Goal: Information Seeking & Learning: Learn about a topic

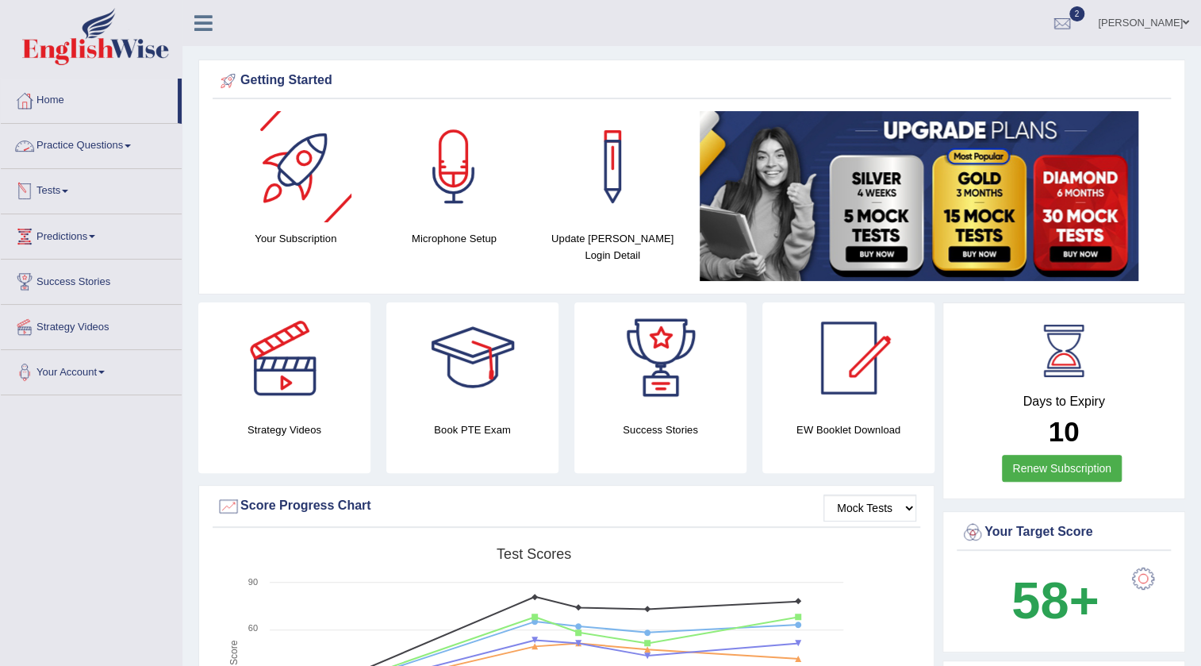
click at [74, 151] on link "Practice Questions" at bounding box center [91, 144] width 181 height 40
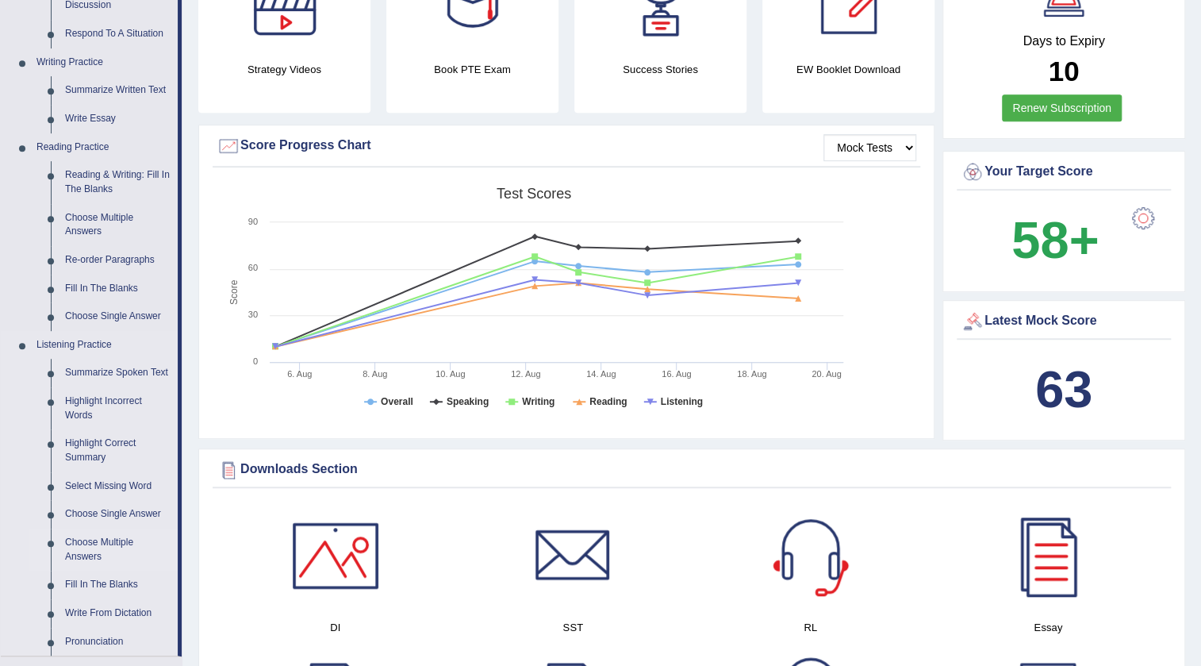
scroll to position [649, 0]
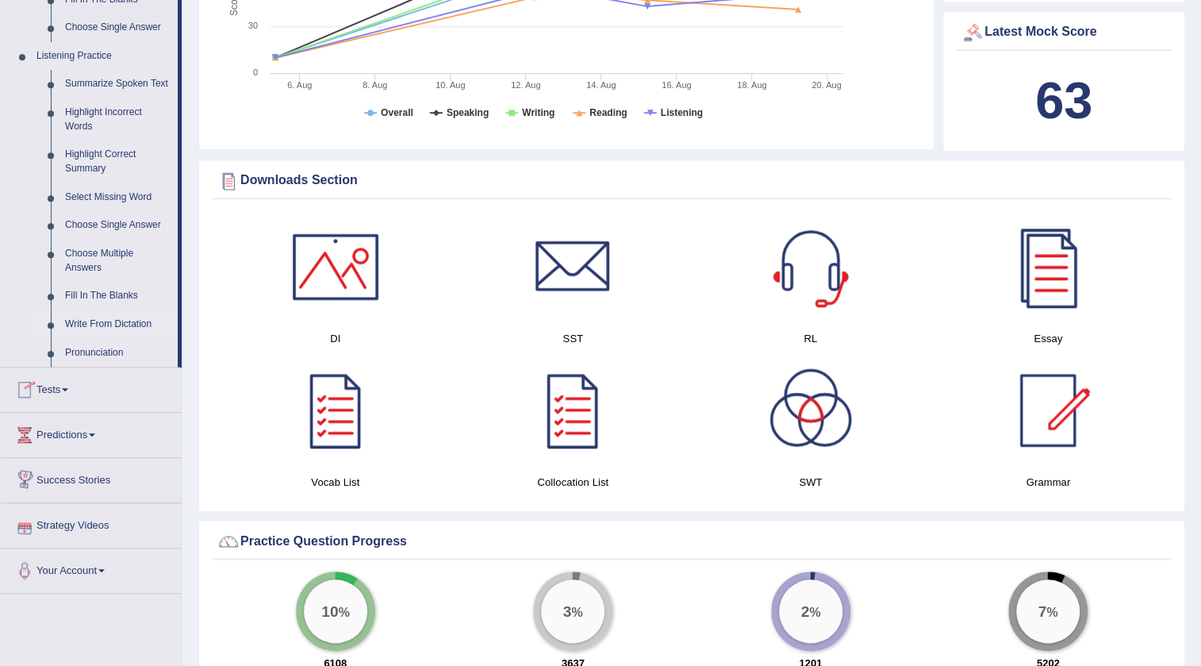
click at [82, 325] on link "Write From Dictation" at bounding box center [118, 324] width 120 height 29
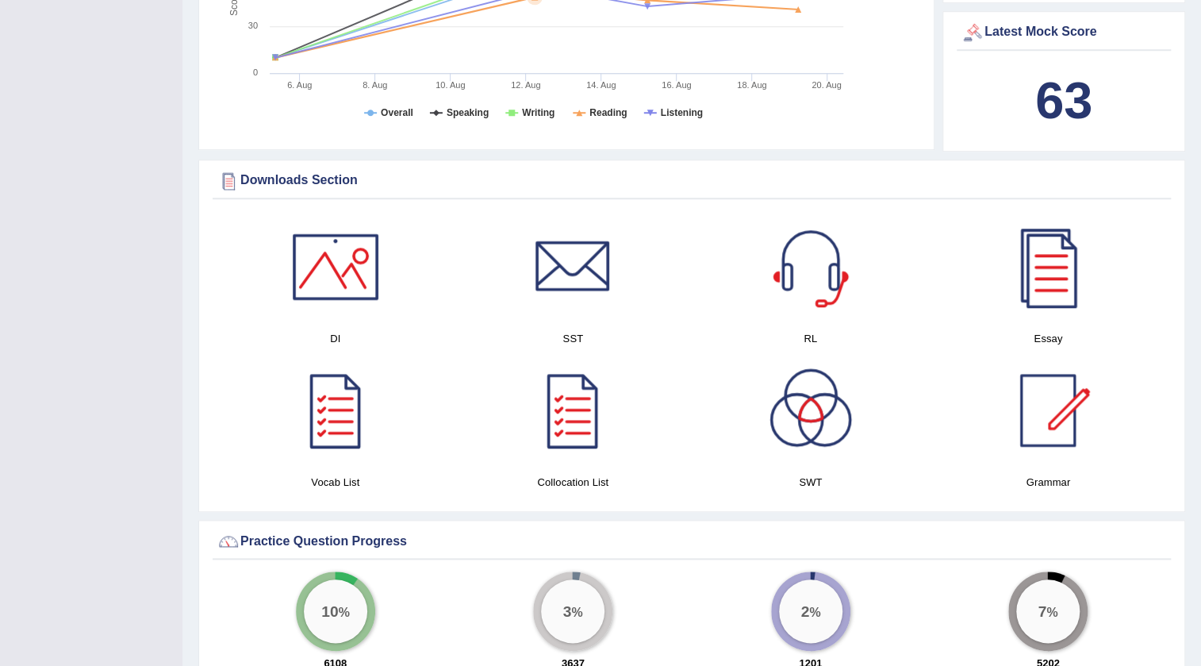
scroll to position [196, 0]
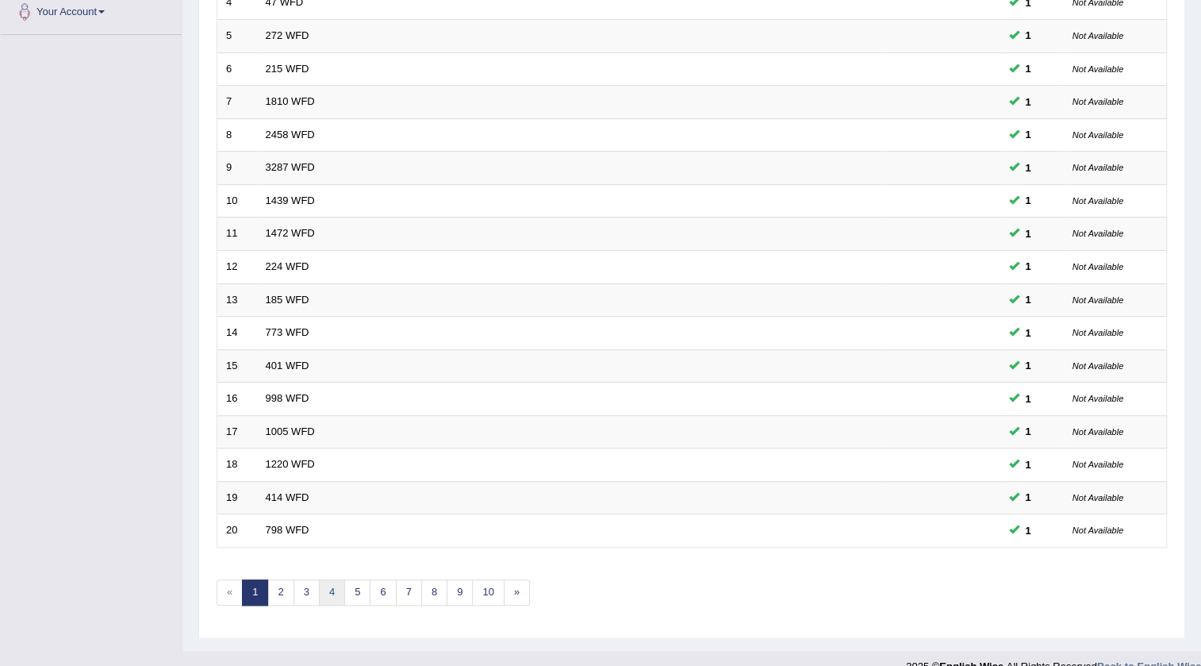
click at [327, 596] on link "4" at bounding box center [332, 592] width 26 height 26
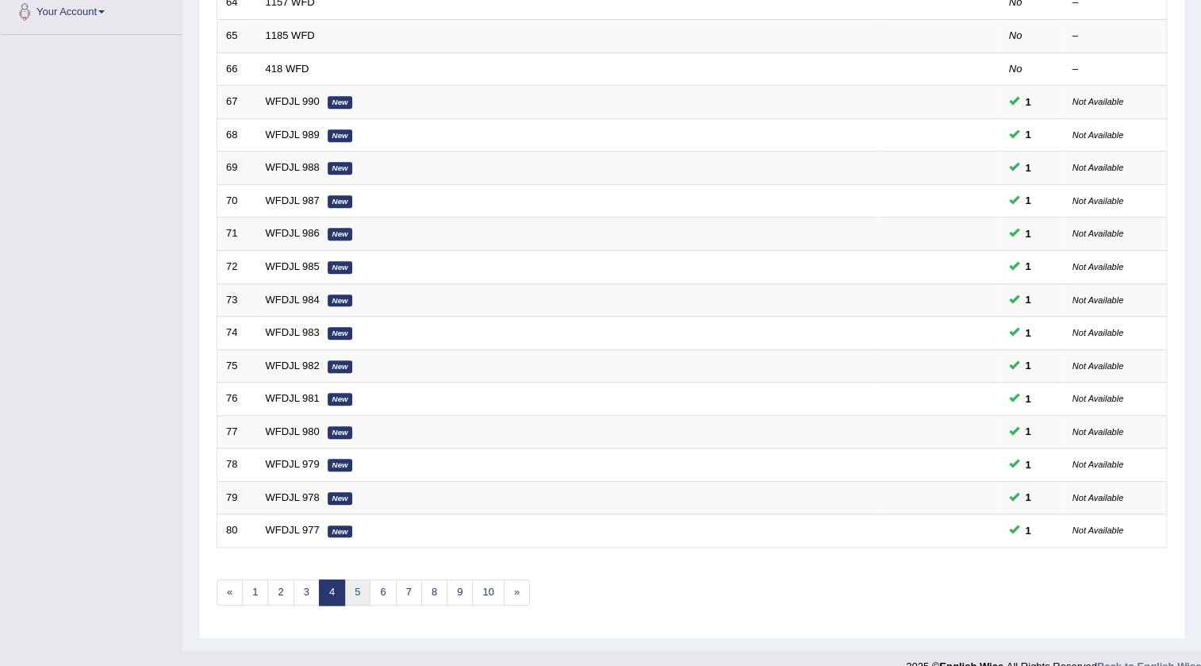
click at [364, 597] on link "5" at bounding box center [357, 592] width 26 height 26
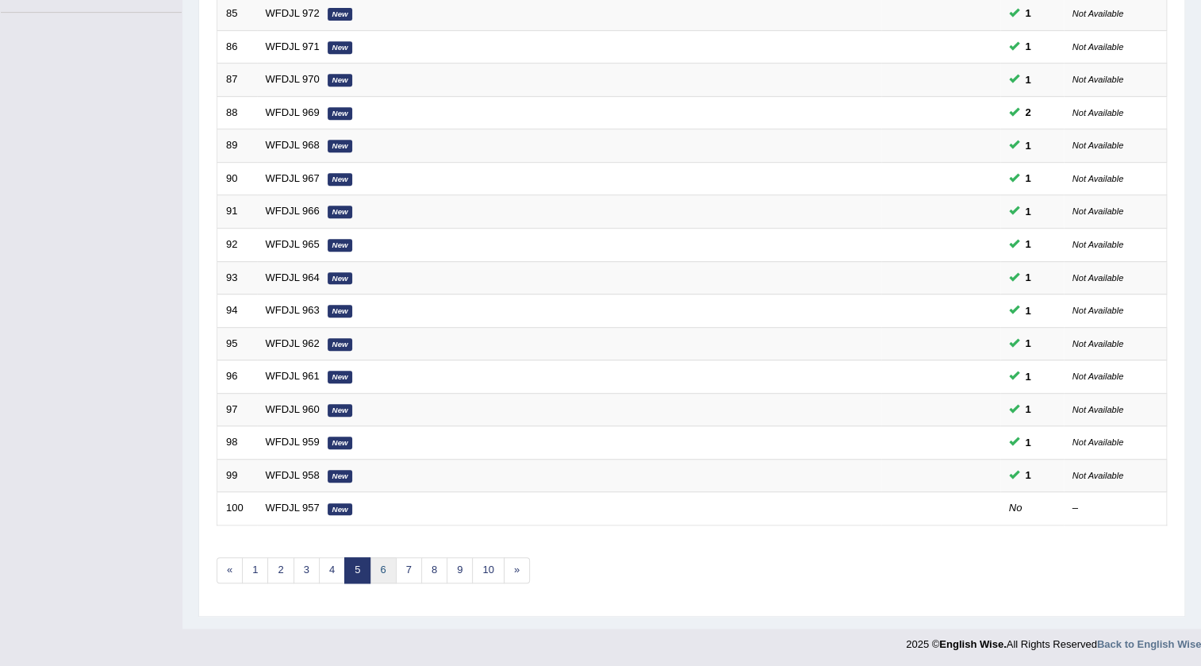
click at [379, 562] on link "6" at bounding box center [383, 570] width 26 height 26
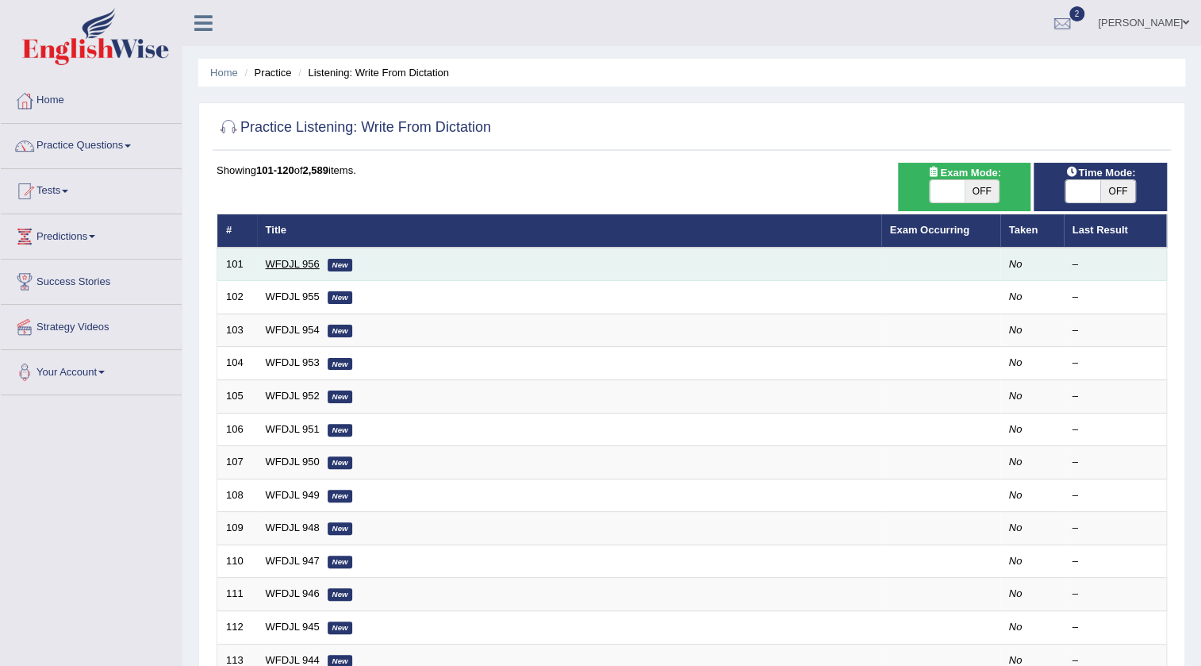
click at [309, 266] on link "WFDJL 956" at bounding box center [293, 264] width 54 height 12
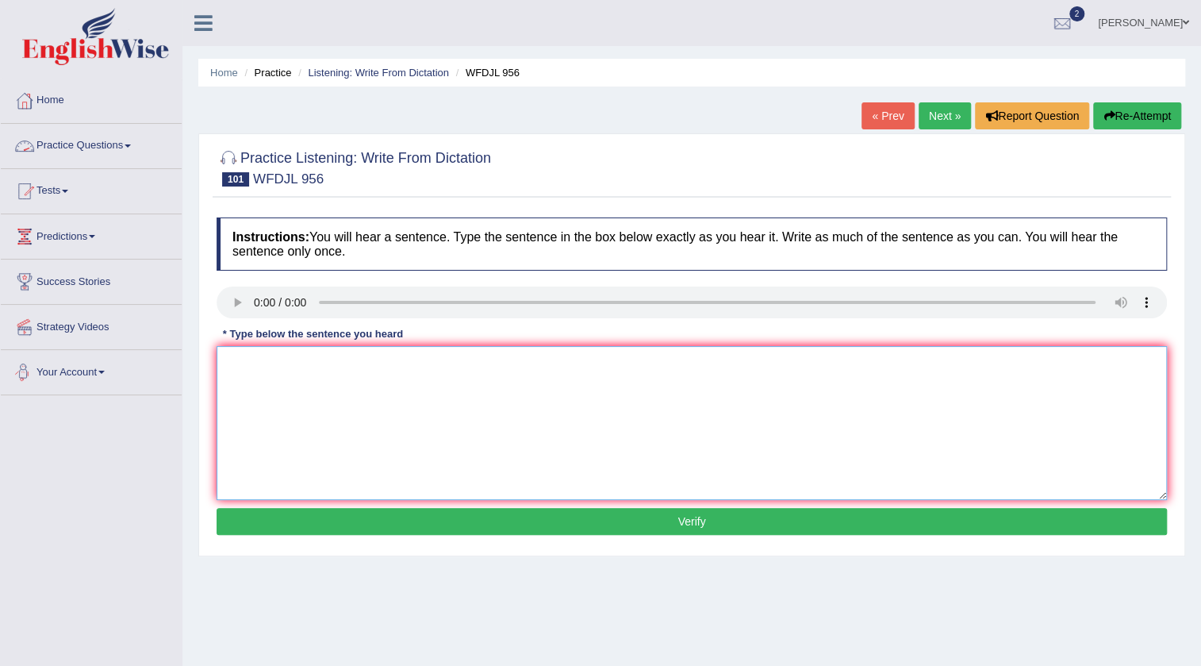
click at [338, 401] on textarea at bounding box center [692, 423] width 950 height 154
type textarea "Great actors actor seen know then that how to access a stage stages."
click at [445, 528] on button "Verify" at bounding box center [692, 521] width 950 height 27
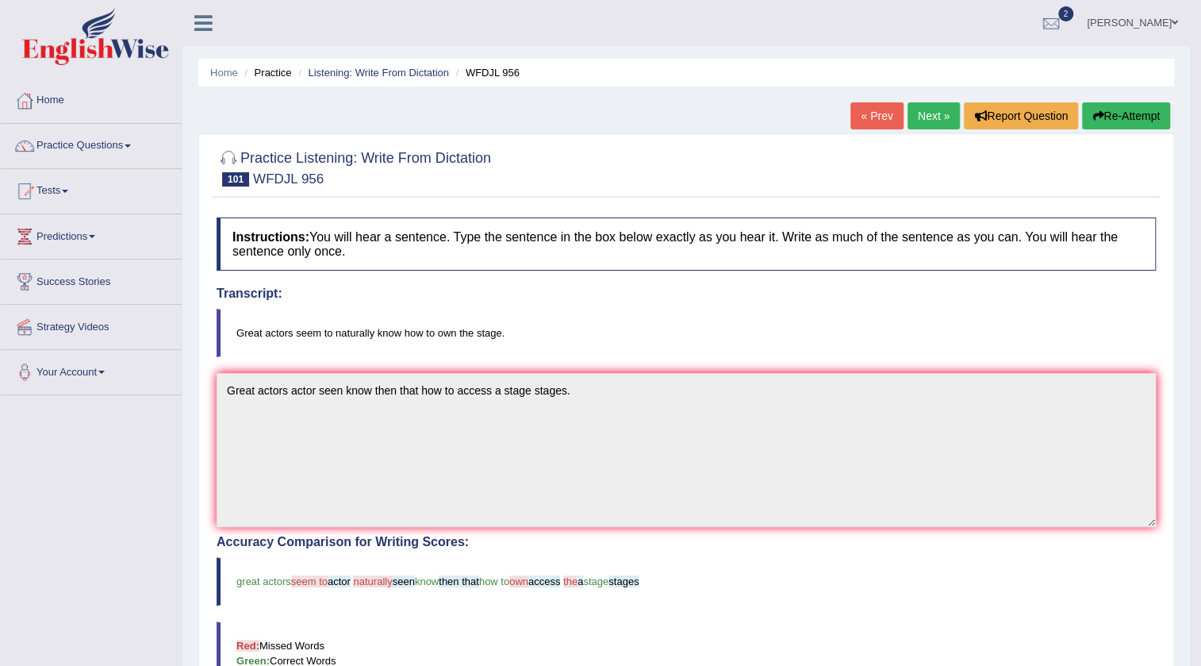
click at [927, 120] on link "Next »" at bounding box center [933, 115] width 52 height 27
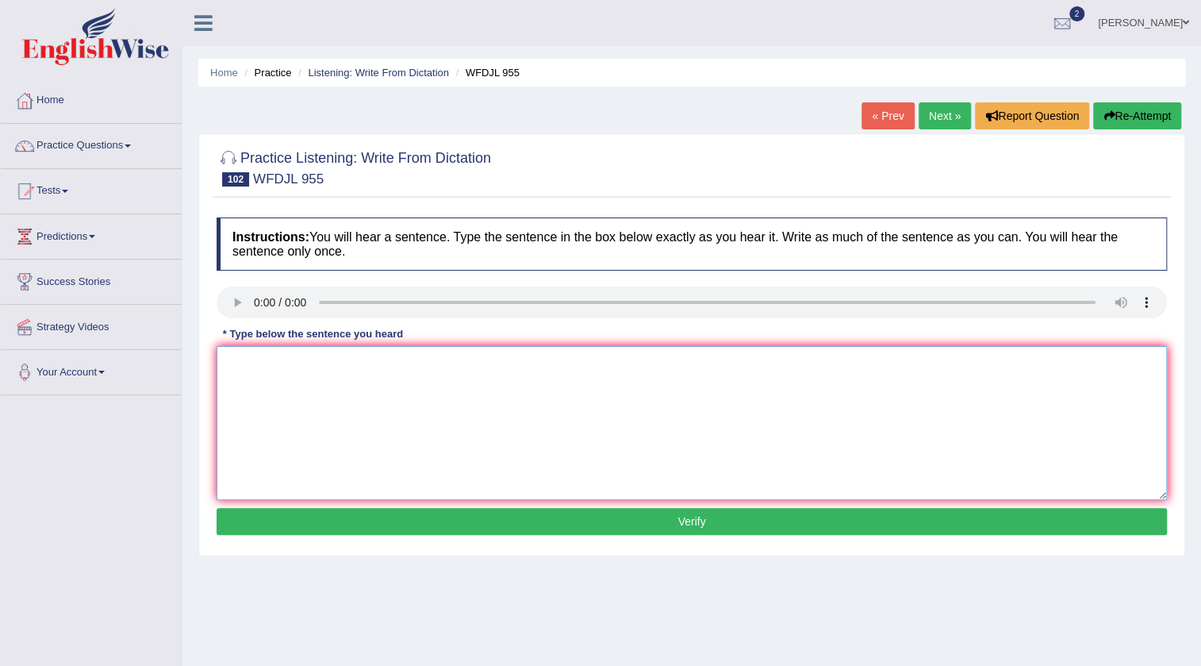
click at [394, 388] on textarea at bounding box center [692, 423] width 950 height 154
type textarea "These This students student learn alot a lot from teachers teacher."
click at [471, 520] on button "Verify" at bounding box center [692, 521] width 950 height 27
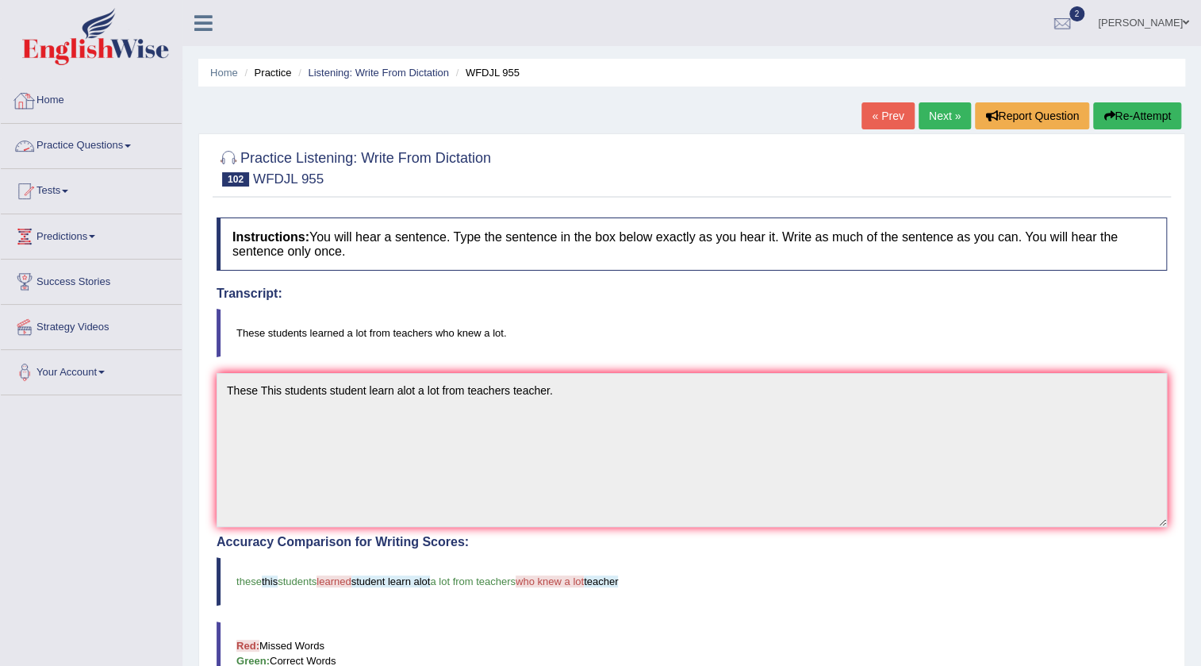
click at [59, 103] on link "Home" at bounding box center [91, 99] width 181 height 40
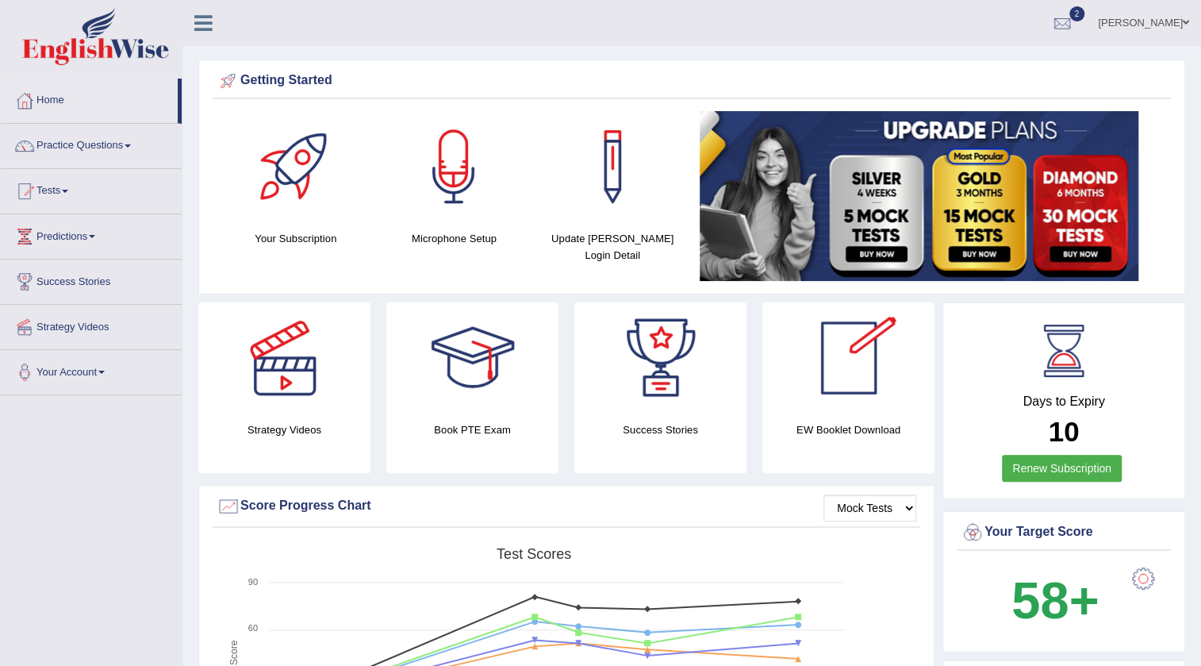
click at [1162, 14] on link "[PERSON_NAME]" at bounding box center [1143, 20] width 115 height 41
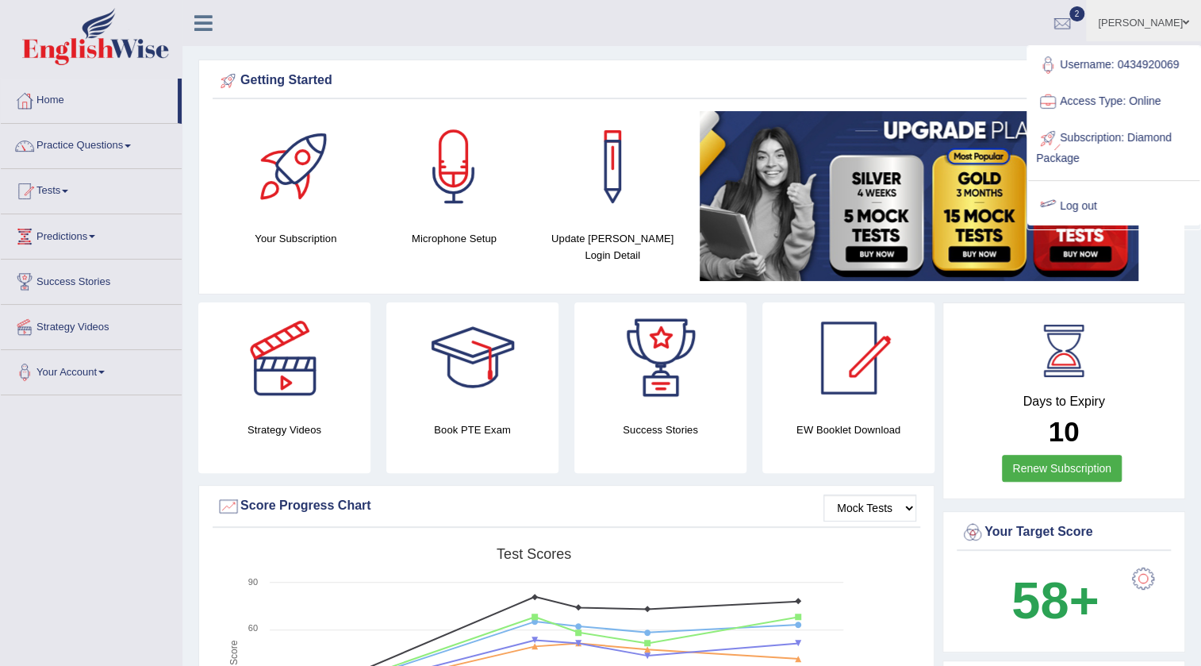
click at [1072, 206] on link "Log out" at bounding box center [1113, 206] width 171 height 36
